Goal: Task Accomplishment & Management: Manage account settings

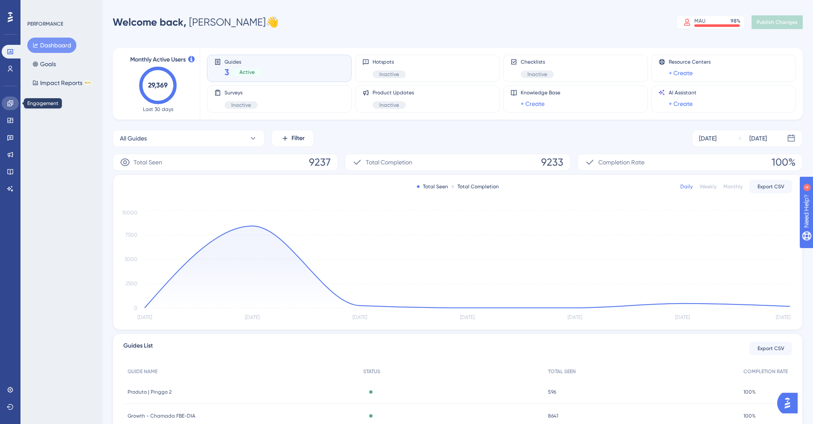
click at [9, 102] on icon at bounding box center [10, 103] width 6 height 6
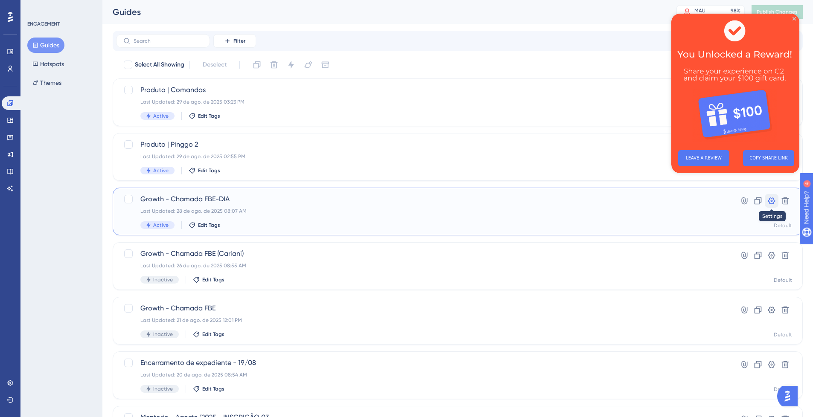
drag, startPoint x: 769, startPoint y: 201, endPoint x: 762, endPoint y: 201, distance: 6.8
click at [769, 201] on icon at bounding box center [771, 201] width 9 height 9
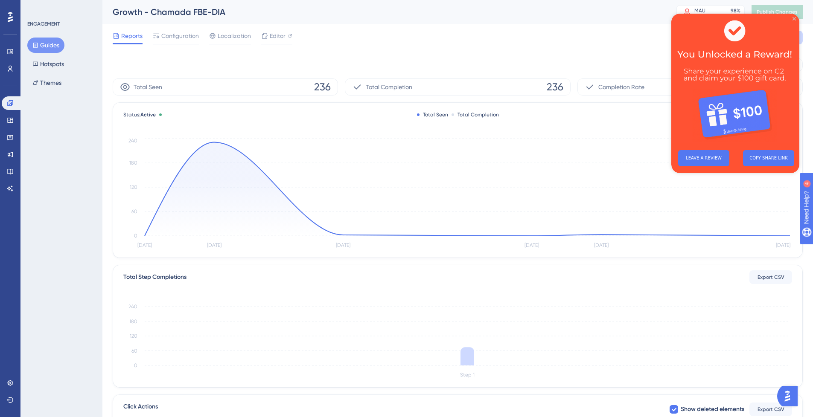
click at [793, 18] on icon "Close Preview" at bounding box center [793, 18] width 3 height 3
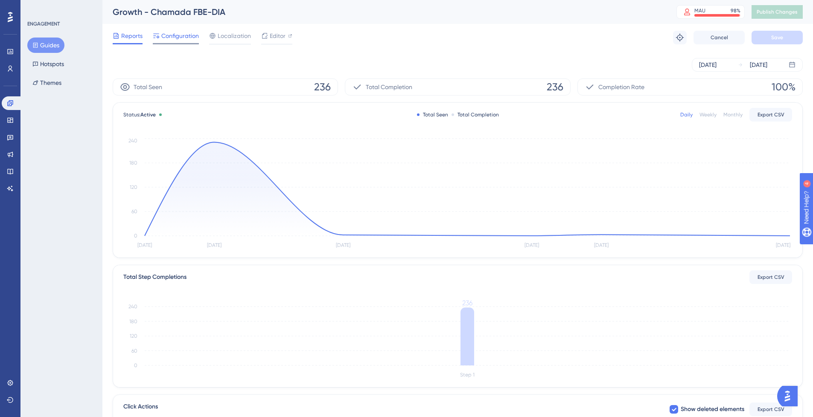
click at [167, 39] on span "Configuration" at bounding box center [180, 36] width 38 height 10
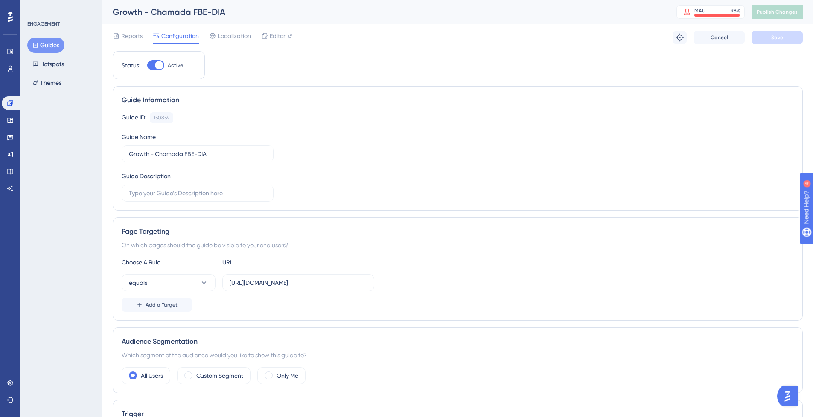
click at [169, 64] on span "Active" at bounding box center [175, 65] width 15 height 7
click at [147, 65] on input "Active" at bounding box center [147, 65] width 0 height 0
checkbox input "false"
click at [779, 39] on span "Save" at bounding box center [777, 37] width 12 height 7
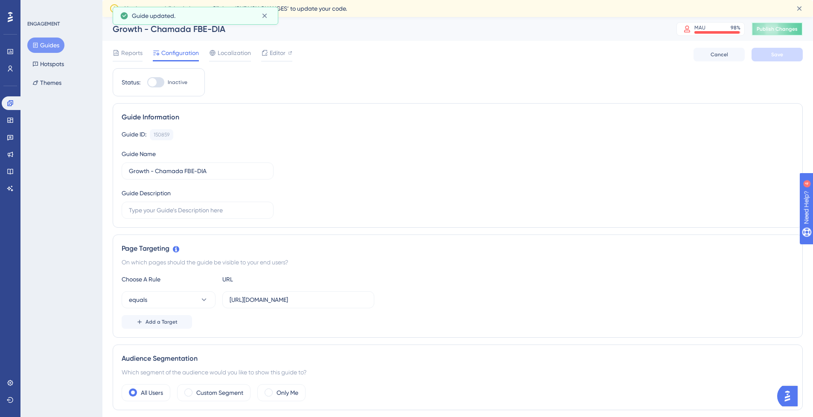
drag, startPoint x: 781, startPoint y: 29, endPoint x: 621, endPoint y: 42, distance: 160.0
click at [781, 29] on span "Publish Changes" at bounding box center [776, 29] width 41 height 7
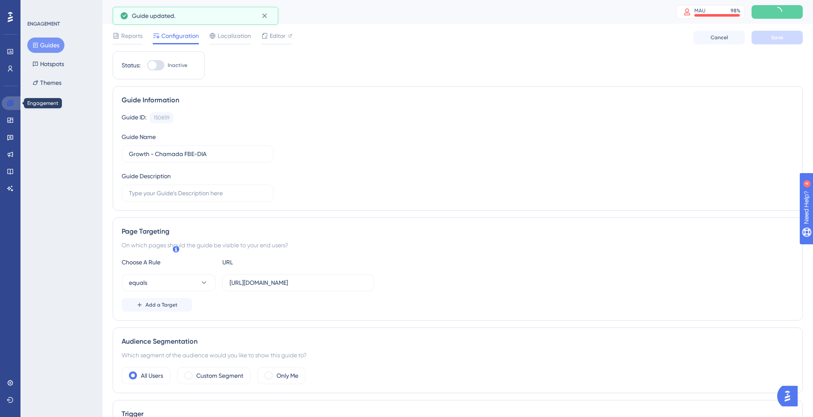
click at [9, 102] on icon at bounding box center [10, 103] width 7 height 7
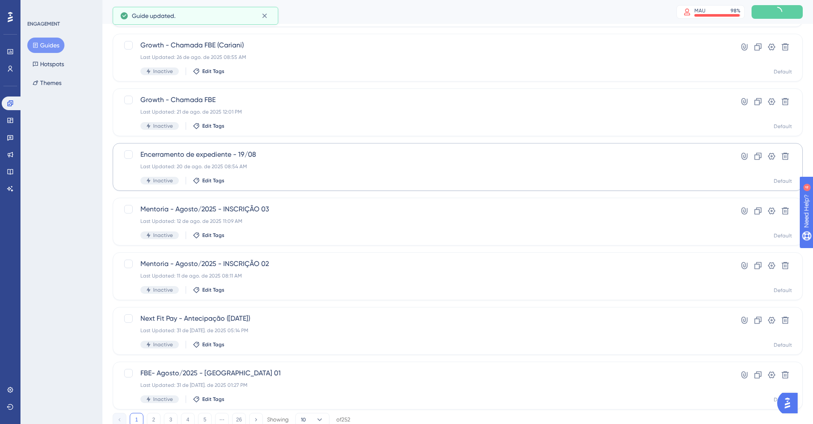
scroll to position [213, 0]
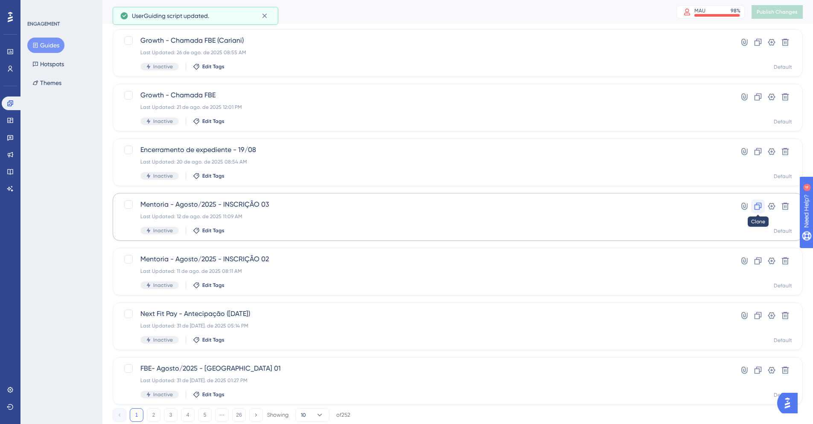
click at [759, 207] on icon at bounding box center [757, 206] width 7 height 7
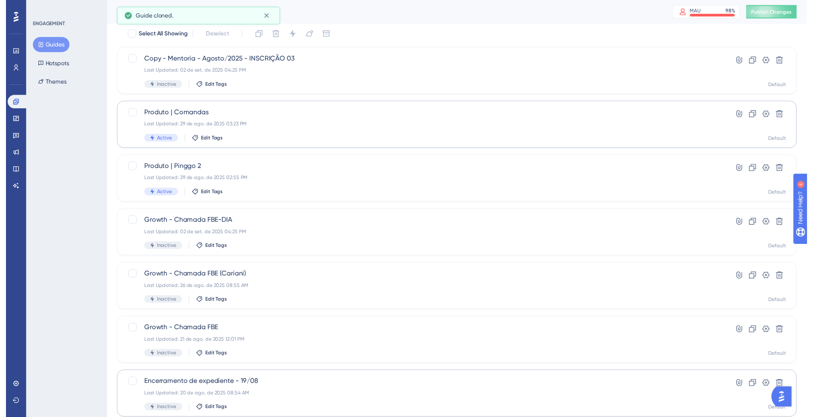
scroll to position [0, 0]
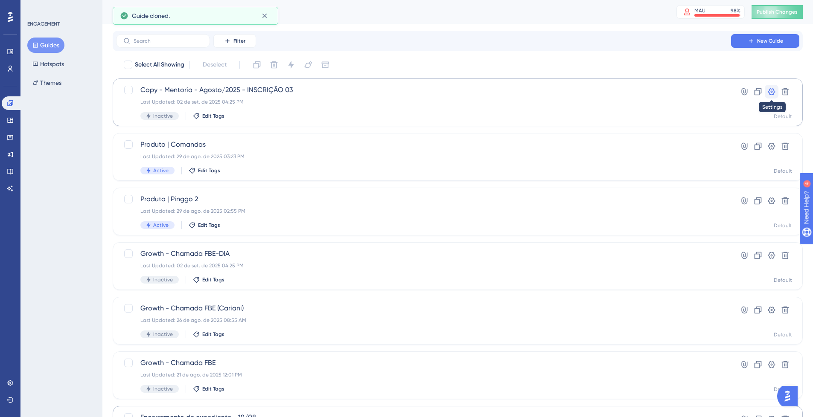
click at [769, 93] on icon at bounding box center [771, 91] width 9 height 9
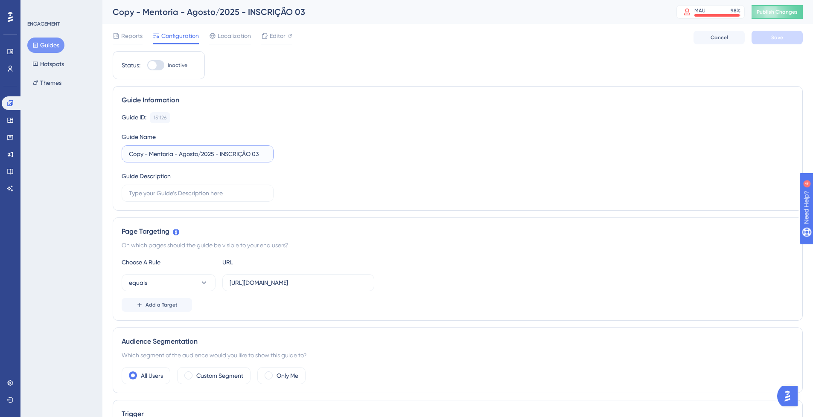
click at [152, 153] on input "Copy - Mentoria - Agosto/2025 - INSCRIÇÃO 03" at bounding box center [197, 153] width 137 height 9
click at [168, 157] on input "Mentoria - Agosto/2025 - INSCRIÇÃO 03" at bounding box center [197, 153] width 137 height 9
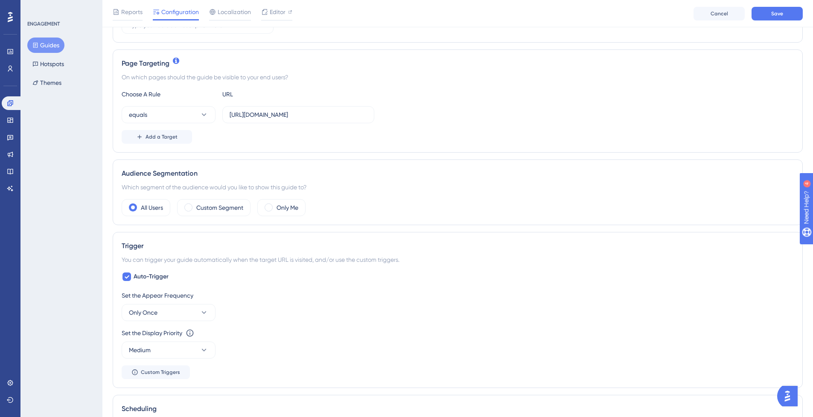
scroll to position [213, 0]
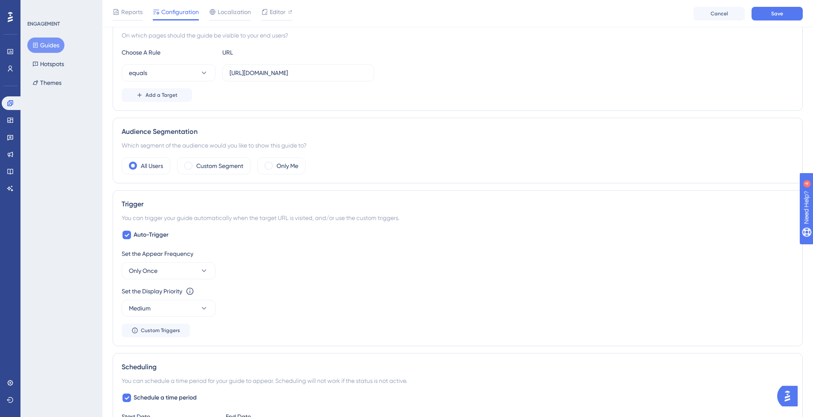
type input "Mentoria - Setembro/2025 - INSCRIÇÃO 01"
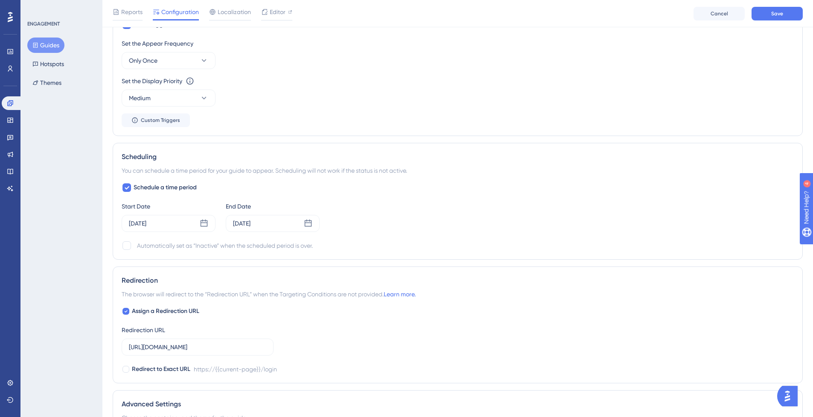
scroll to position [427, 0]
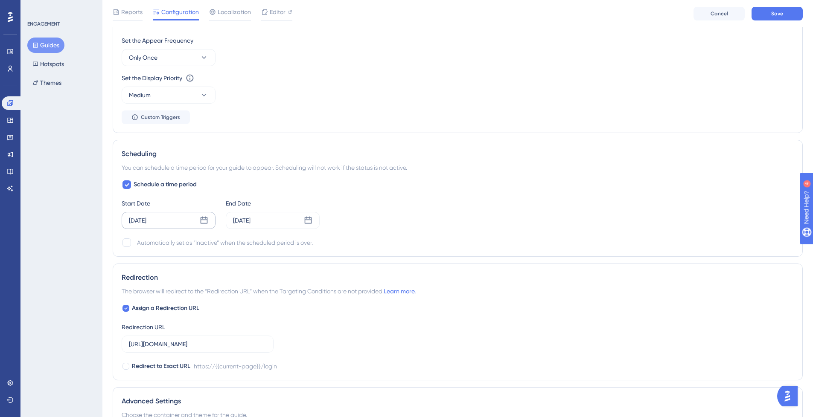
click at [168, 219] on div "[DATE]" at bounding box center [169, 220] width 94 height 17
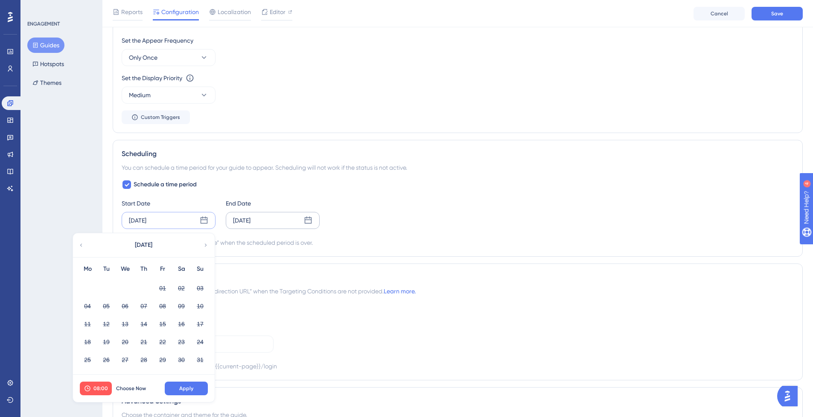
click at [250, 225] on div "[DATE]" at bounding box center [241, 220] width 17 height 10
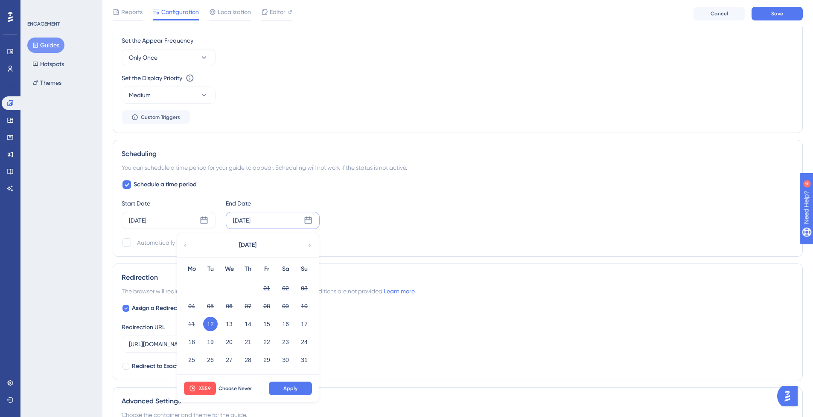
click at [309, 245] on icon at bounding box center [310, 245] width 6 height 8
click at [227, 291] on button "03" at bounding box center [229, 288] width 15 height 15
drag, startPoint x: 288, startPoint y: 386, endPoint x: 286, endPoint y: 376, distance: 10.6
click at [289, 386] on span "Apply" at bounding box center [290, 388] width 14 height 7
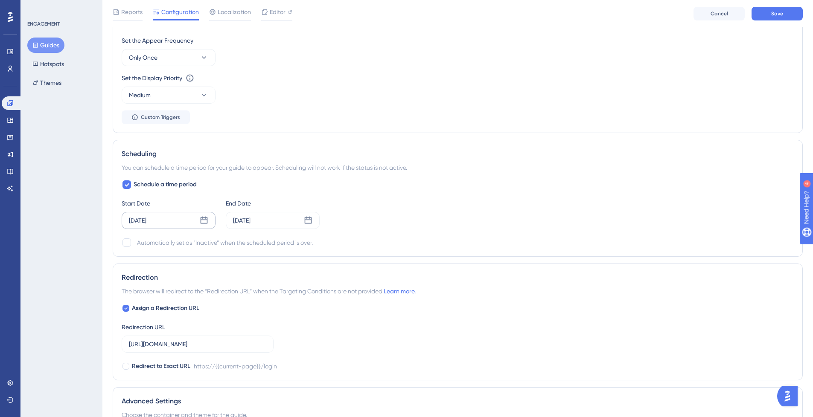
click at [198, 220] on div "[DATE]" at bounding box center [169, 220] width 94 height 17
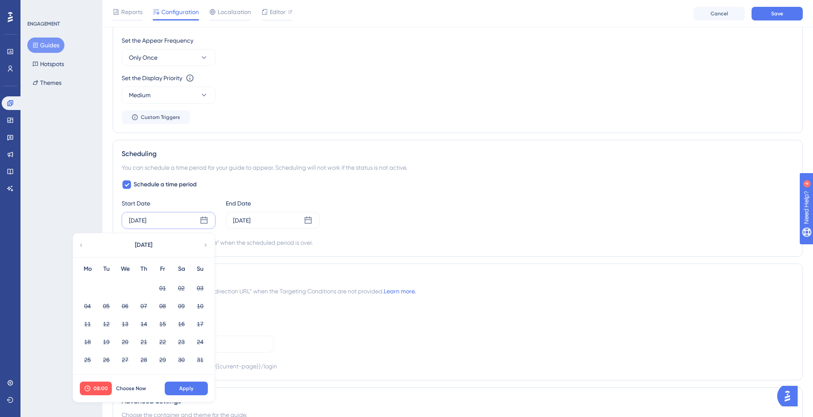
click at [206, 247] on icon at bounding box center [206, 245] width 6 height 8
click at [108, 287] on button "02" at bounding box center [106, 288] width 15 height 15
click at [192, 386] on span "Apply" at bounding box center [186, 388] width 14 height 7
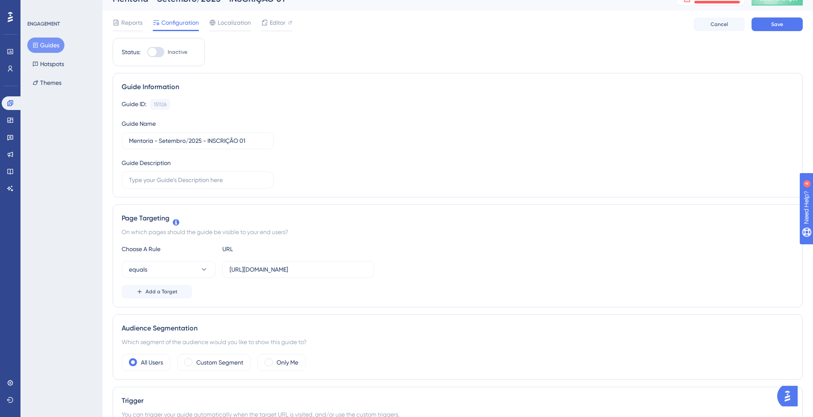
scroll to position [0, 0]
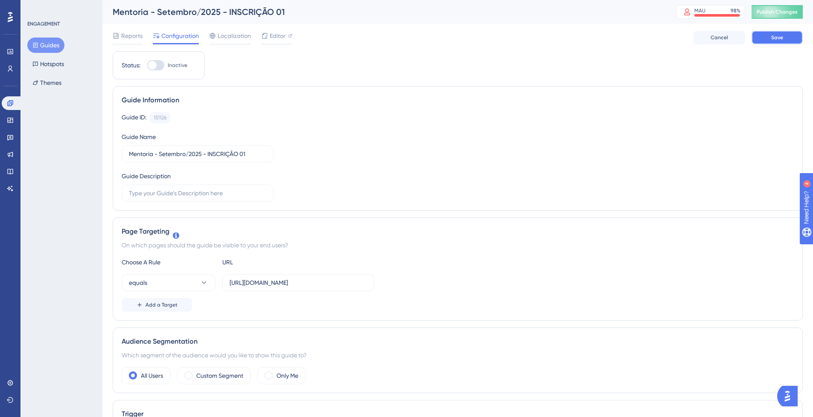
click at [781, 40] on span "Save" at bounding box center [777, 37] width 12 height 7
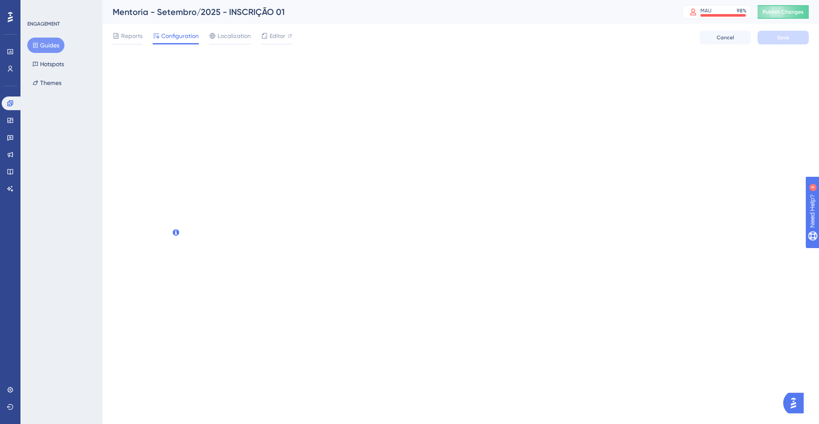
click at [169, 62] on div "Performance Users Engagement Widgets Feedback Product Updates Knowledge Base AI…" at bounding box center [460, 32] width 717 height 65
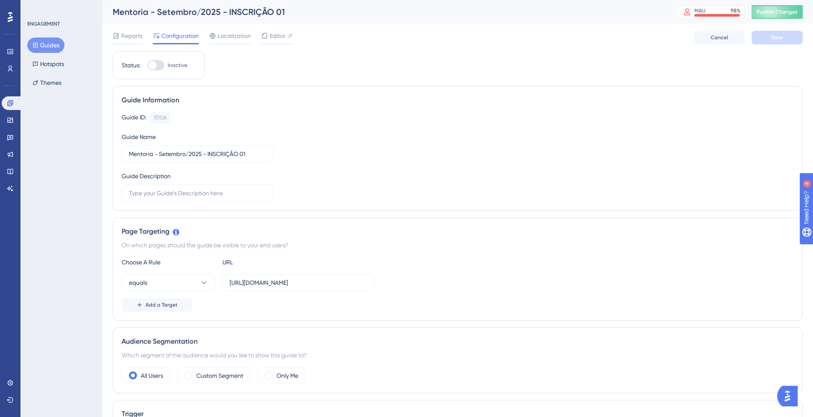
click at [165, 66] on label "Inactive" at bounding box center [167, 65] width 40 height 10
click at [147, 66] on input "Inactive" at bounding box center [147, 65] width 0 height 0
checkbox input "true"
click at [775, 42] on button "Save" at bounding box center [776, 38] width 51 height 14
click at [772, 11] on span "Publish Changes" at bounding box center [776, 12] width 41 height 7
